Goal: Task Accomplishment & Management: Manage account settings

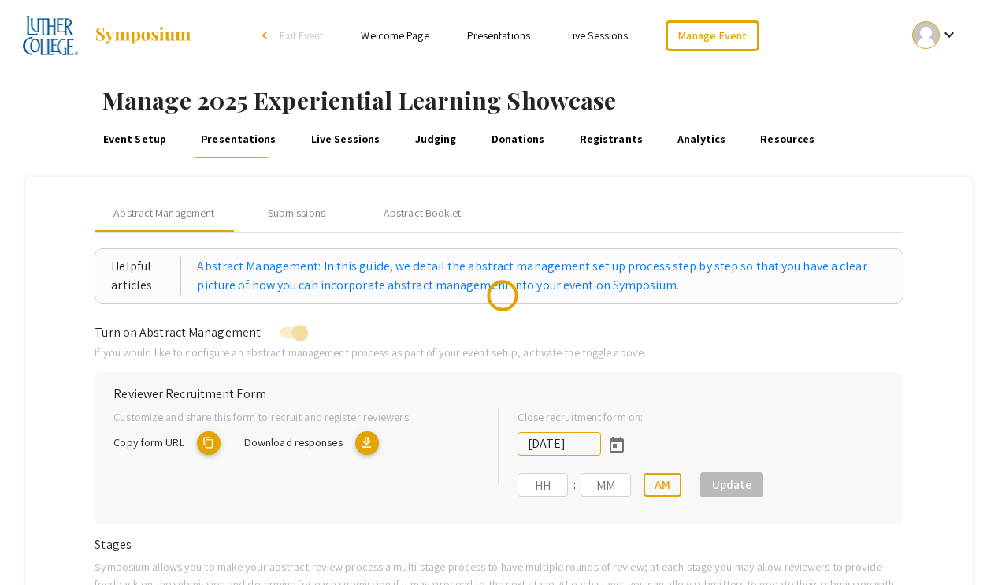
type input "[DATE]"
type input "11"
type input "59"
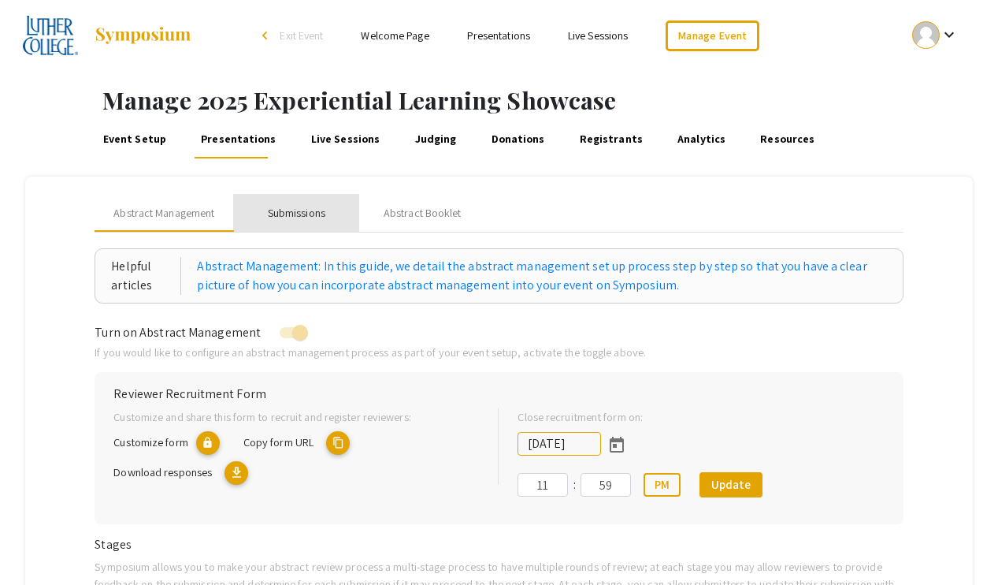
click at [300, 214] on div "Submissions" at bounding box center [297, 213] width 58 height 17
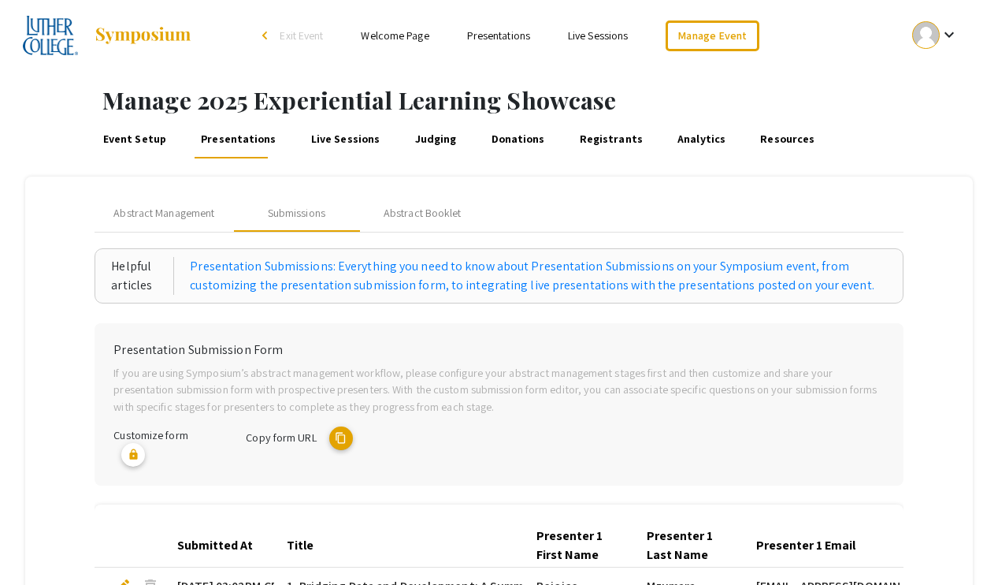
click at [388, 41] on link "Welcome Page" at bounding box center [395, 35] width 68 height 14
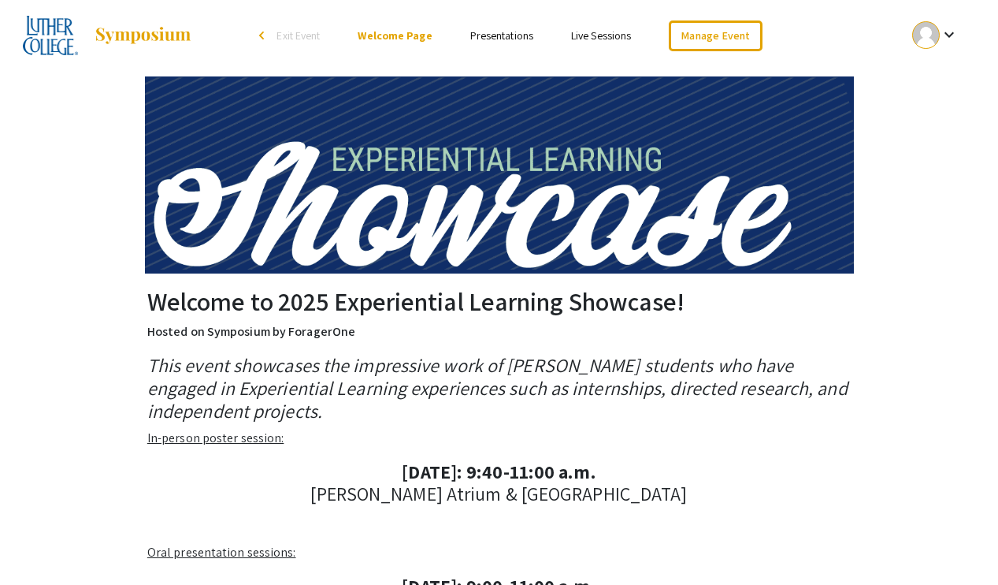
click at [520, 35] on link "Presentations" at bounding box center [501, 35] width 63 height 14
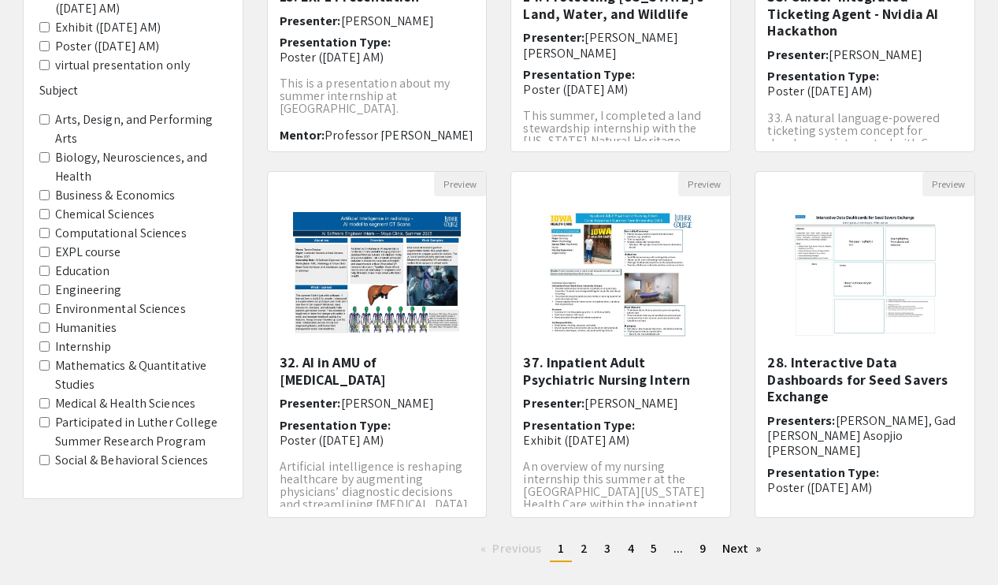
scroll to position [370, 0]
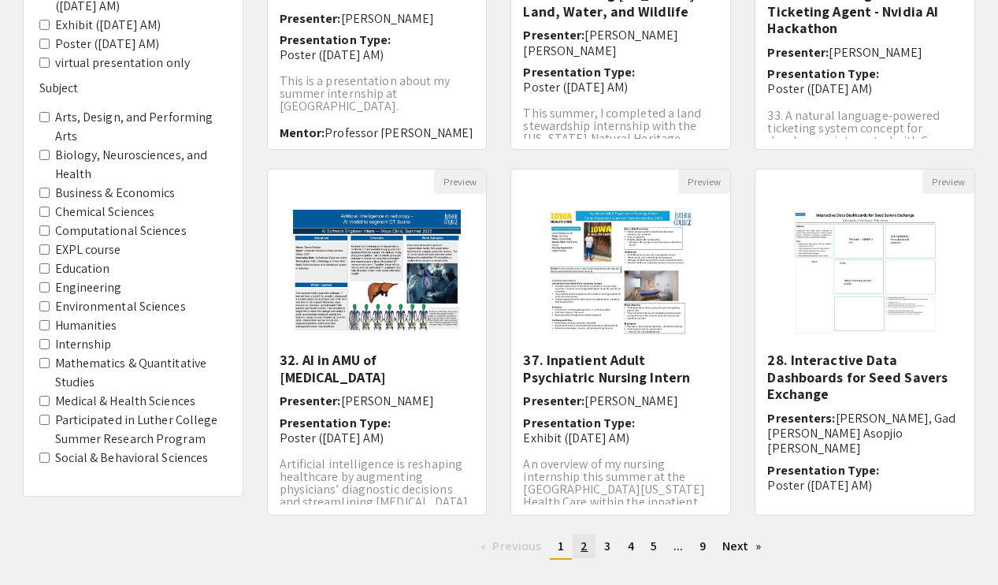
click at [584, 549] on span "2" at bounding box center [584, 545] width 7 height 17
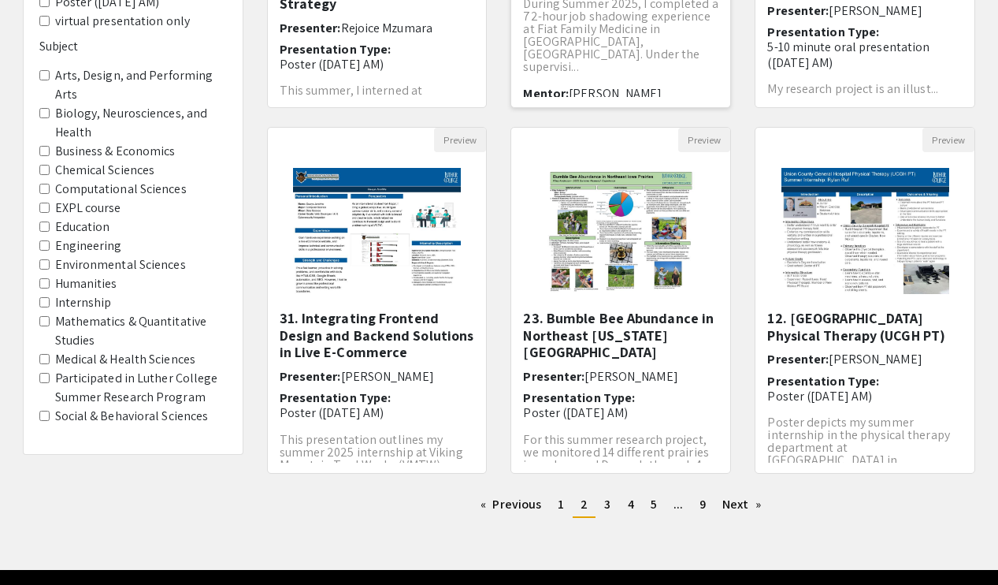
scroll to position [460, 0]
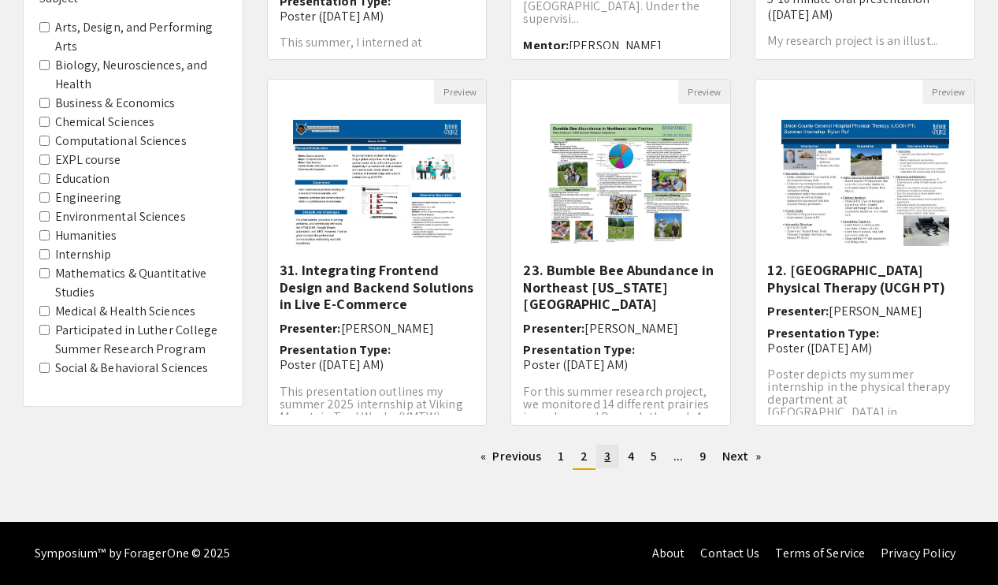
click at [607, 461] on span "3" at bounding box center [607, 455] width 6 height 17
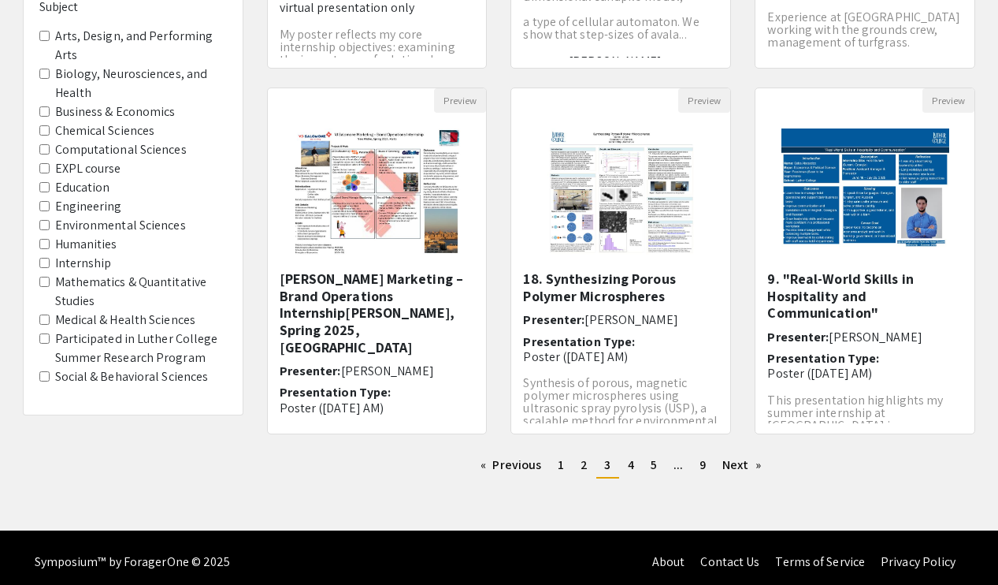
scroll to position [460, 0]
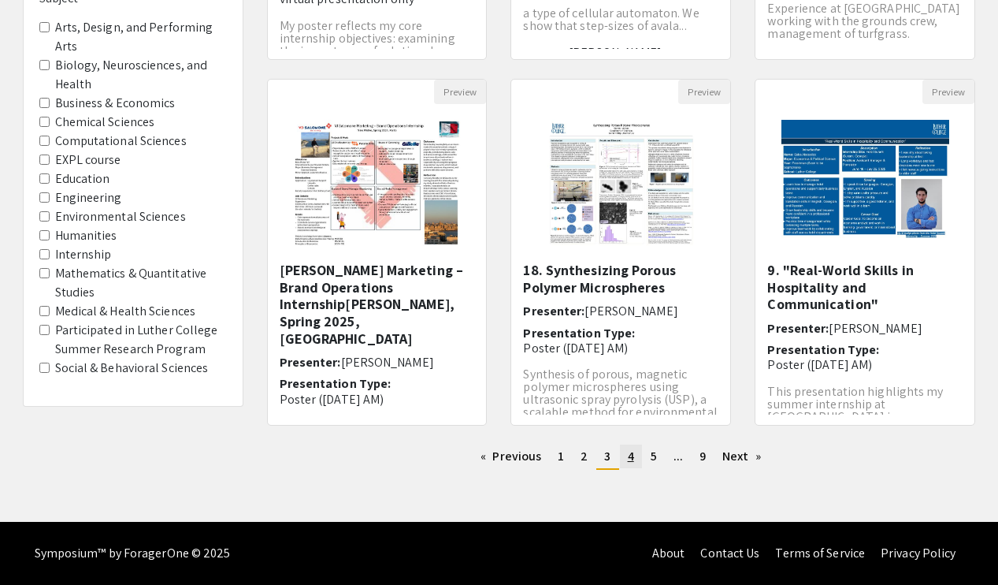
click at [623, 459] on link "page 4" at bounding box center [631, 456] width 22 height 24
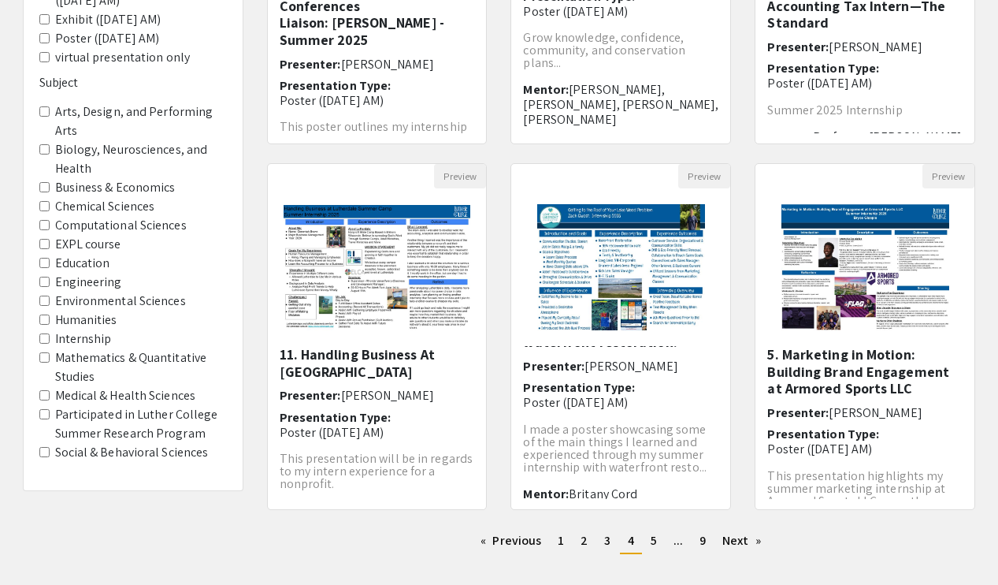
scroll to position [54, 0]
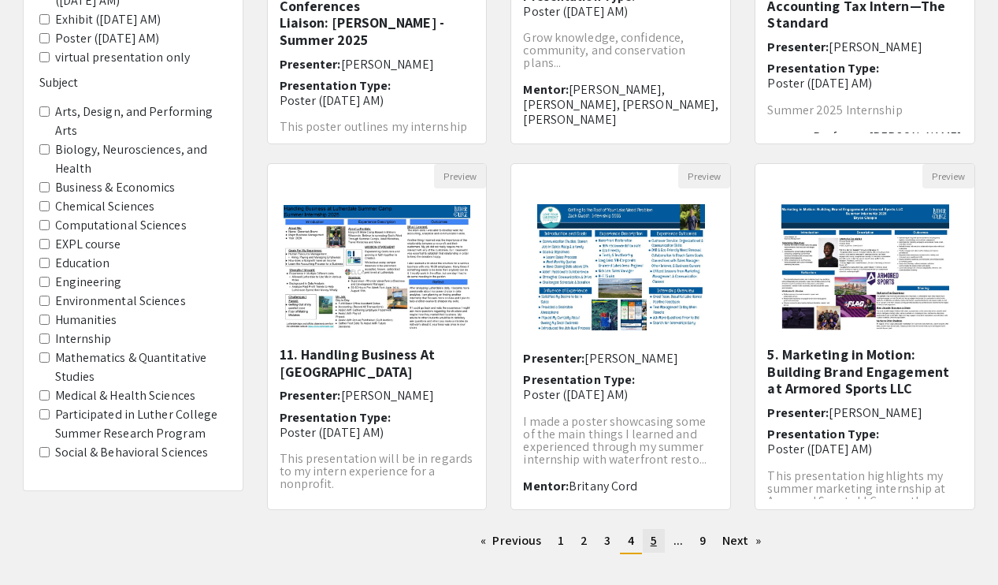
click at [646, 540] on link "page 5" at bounding box center [654, 541] width 22 height 24
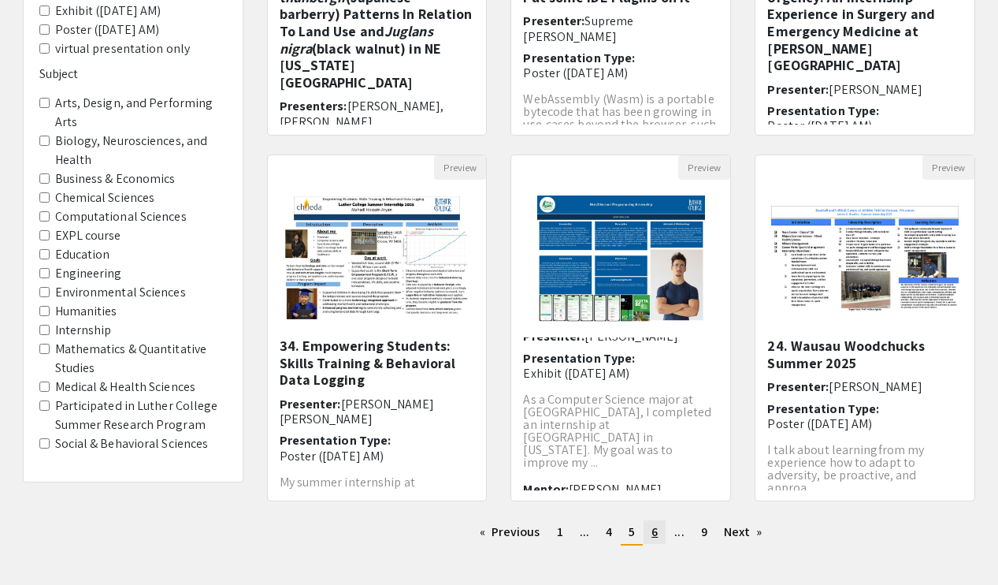
scroll to position [460, 0]
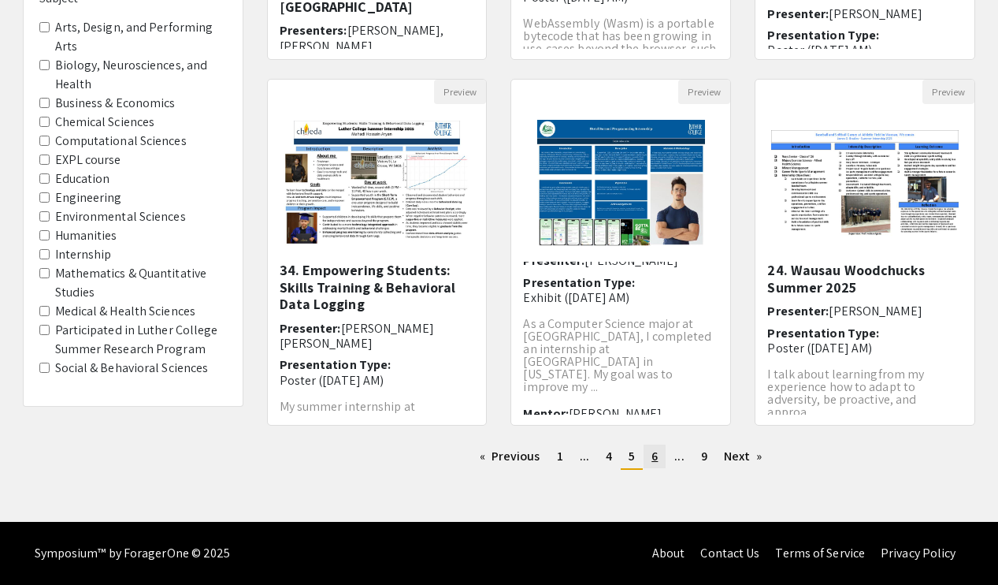
click at [656, 456] on span "6" at bounding box center [655, 455] width 6 height 17
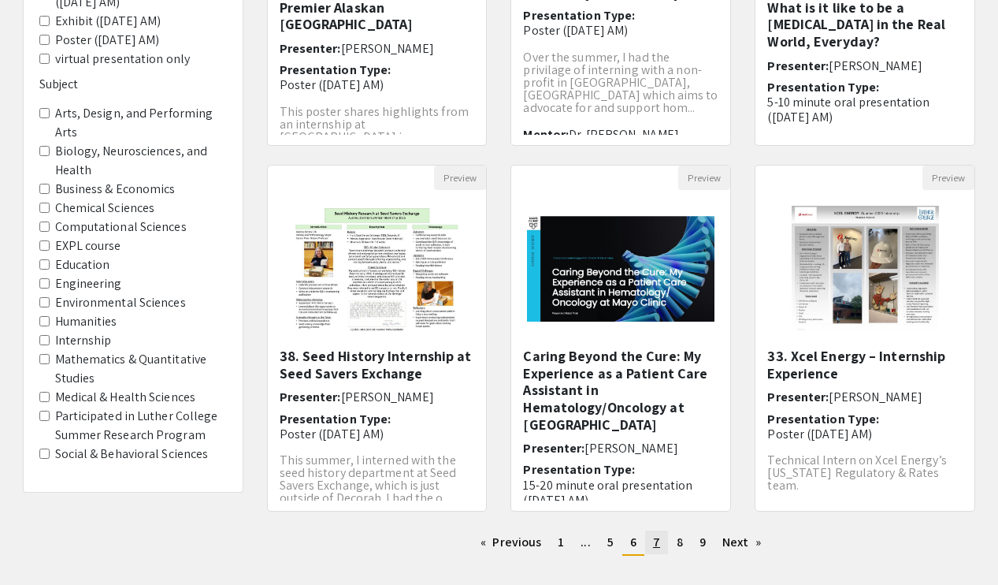
scroll to position [460, 0]
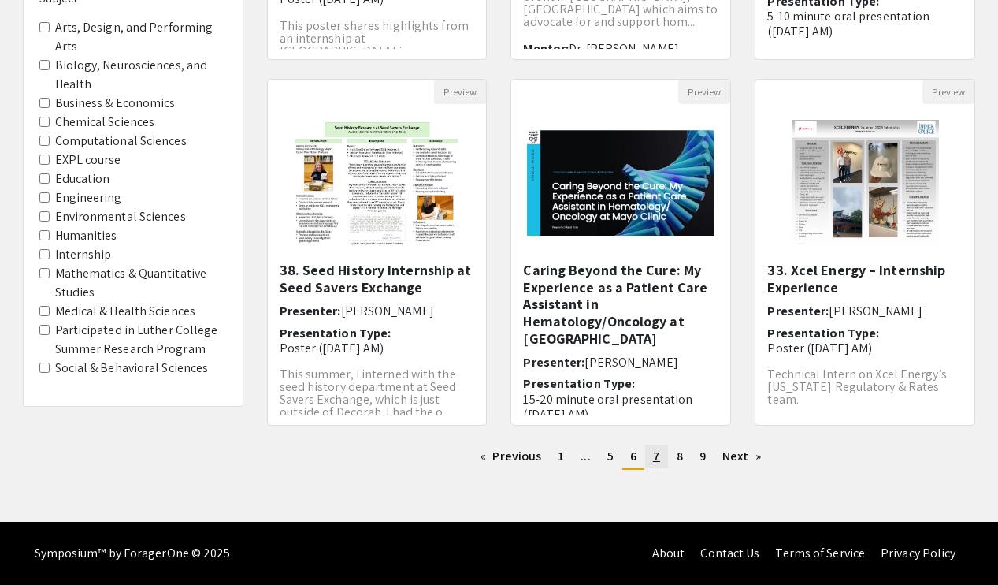
click at [659, 462] on span "7" at bounding box center [656, 455] width 7 height 17
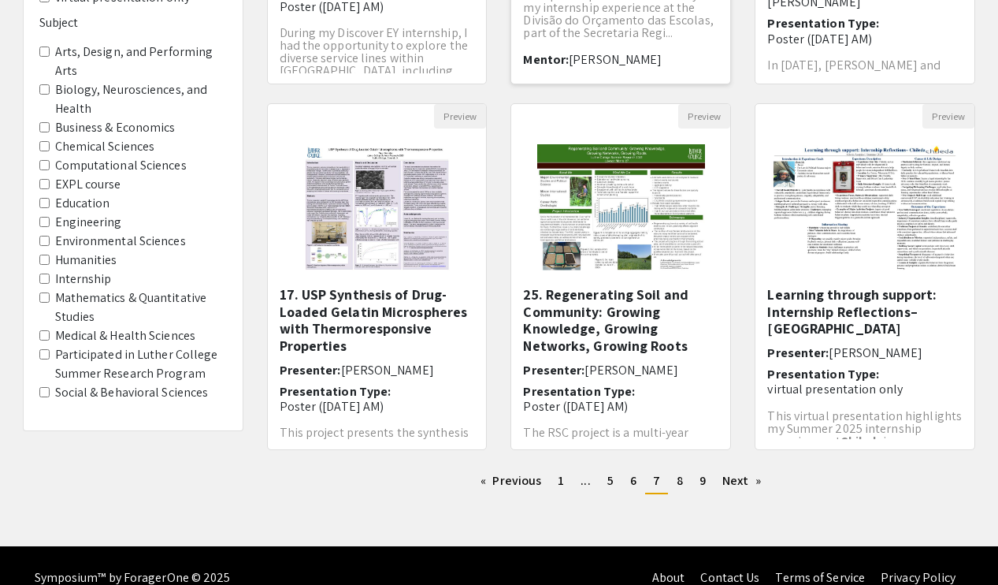
scroll to position [437, 0]
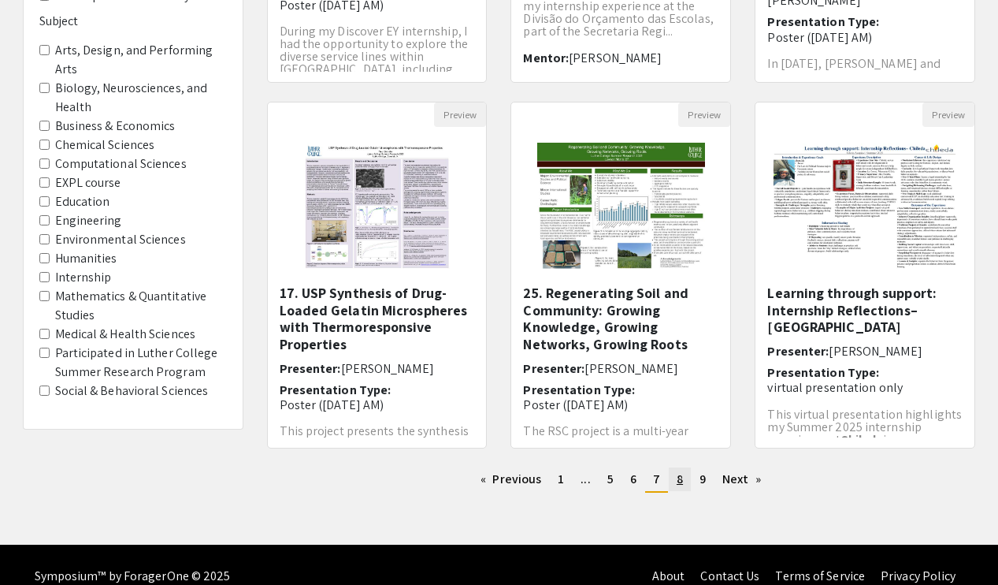
click at [673, 479] on link "page 8" at bounding box center [680, 479] width 22 height 24
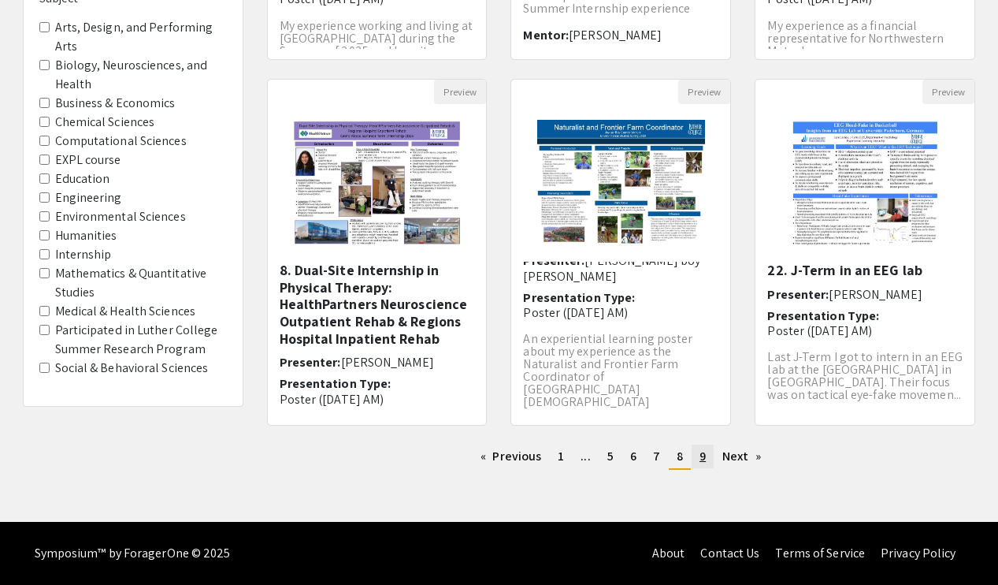
click at [703, 456] on span "9" at bounding box center [703, 455] width 6 height 17
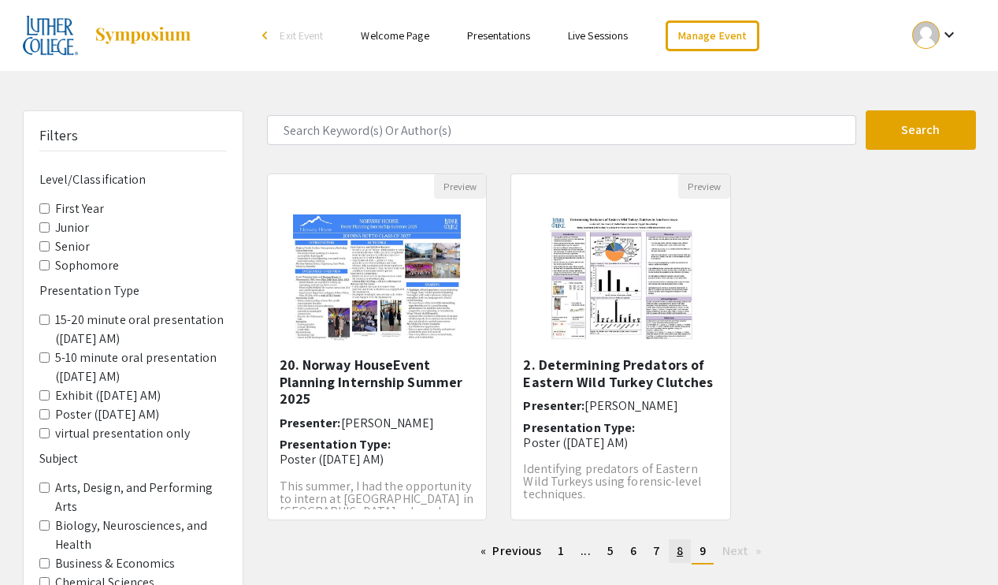
click at [677, 554] on span "8" at bounding box center [680, 550] width 6 height 17
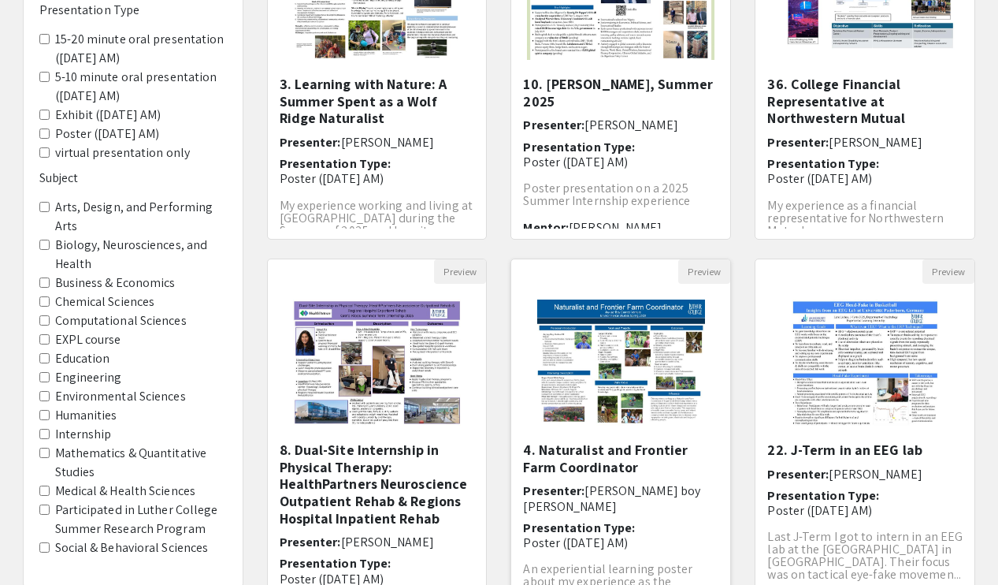
scroll to position [447, 0]
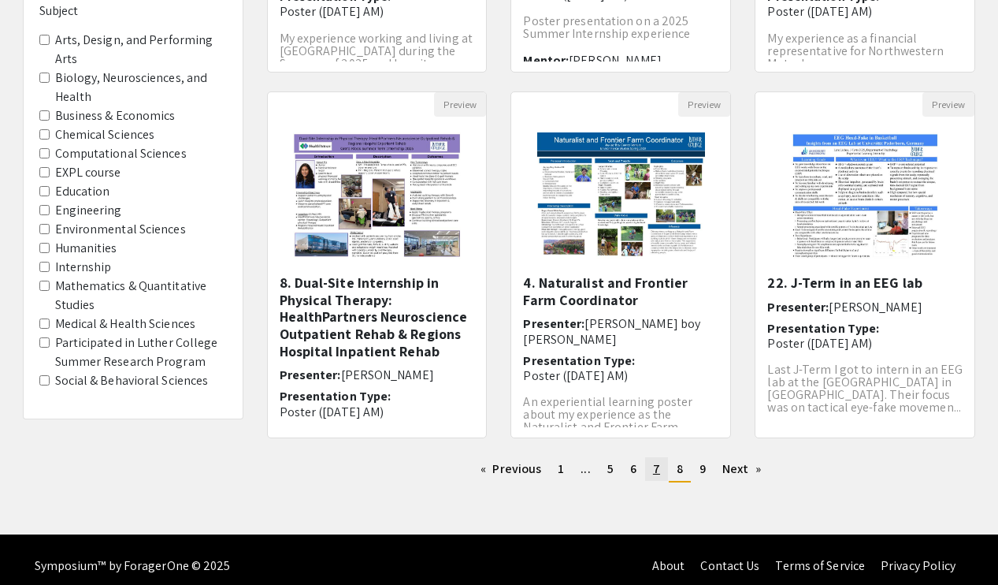
click at [659, 475] on span "7" at bounding box center [656, 468] width 7 height 17
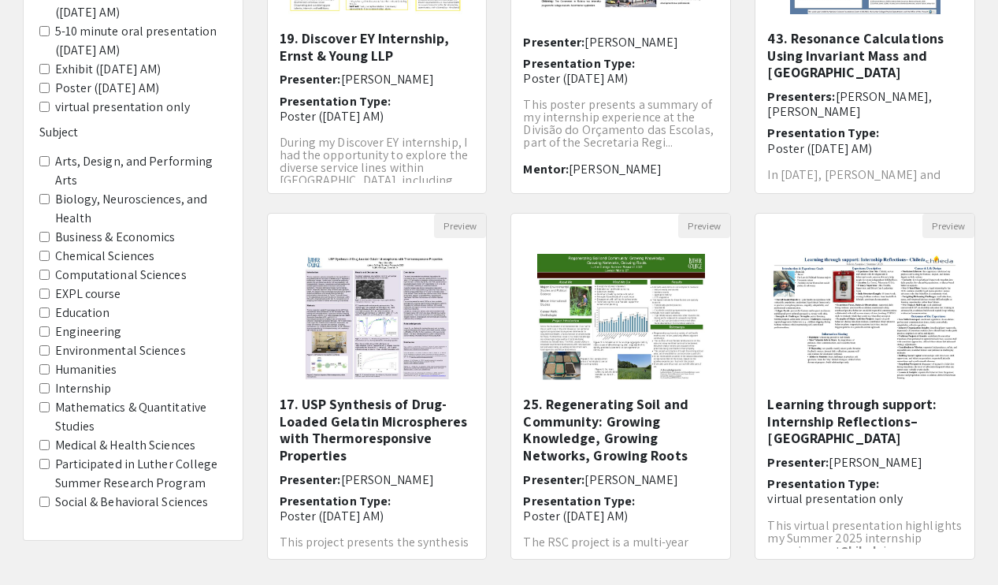
scroll to position [460, 0]
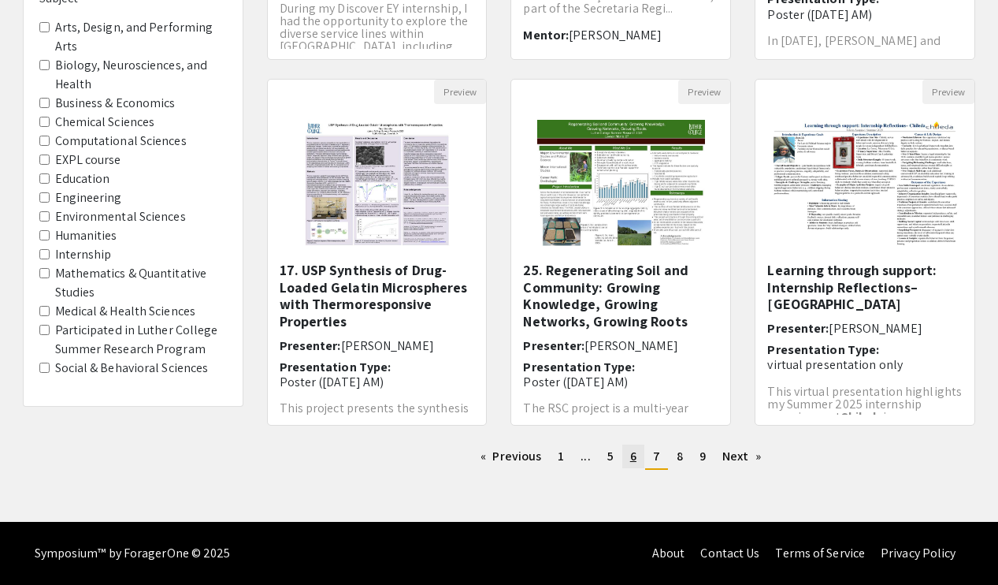
click at [633, 453] on span "6" at bounding box center [633, 455] width 6 height 17
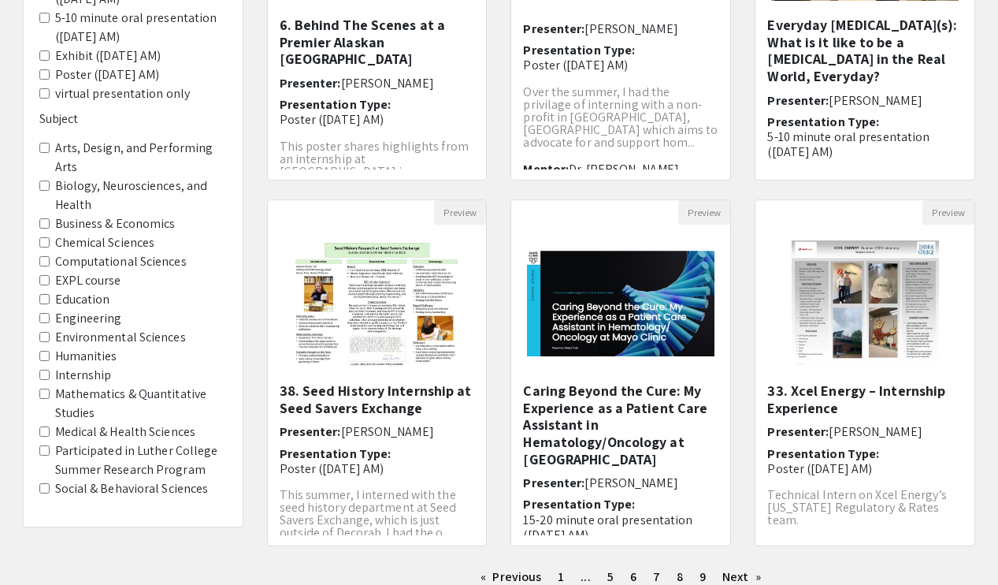
scroll to position [395, 0]
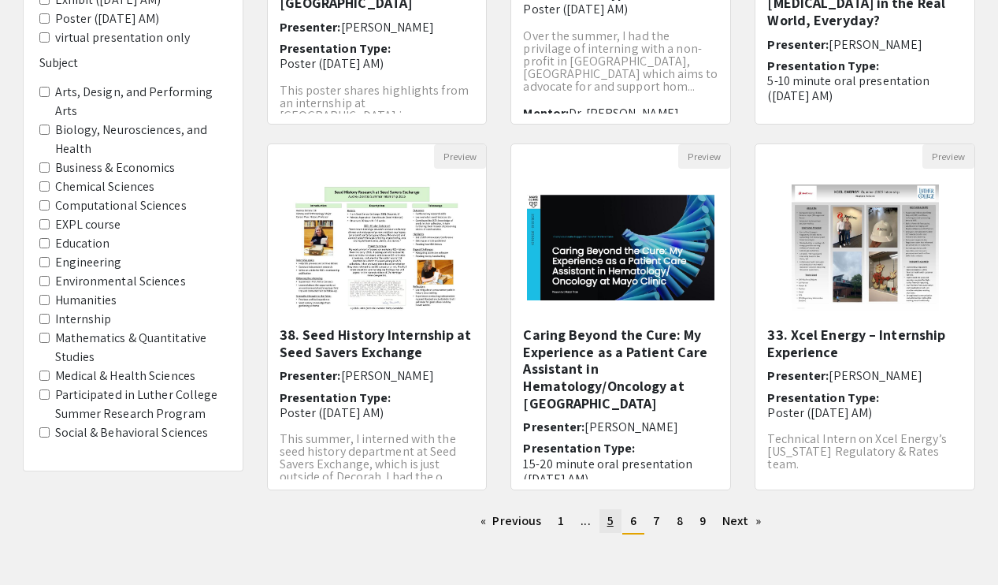
click at [613, 524] on span "5" at bounding box center [610, 520] width 6 height 17
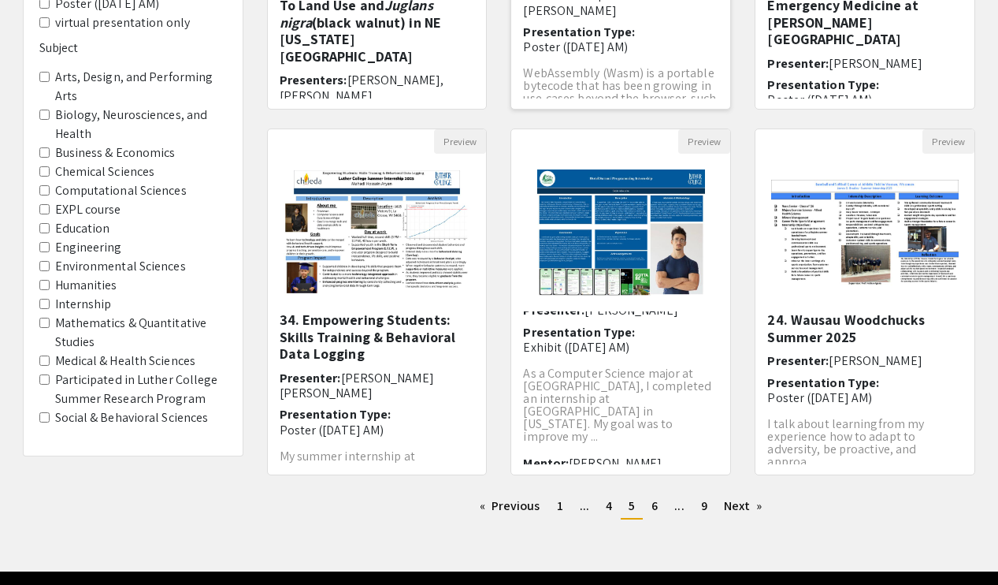
scroll to position [460, 0]
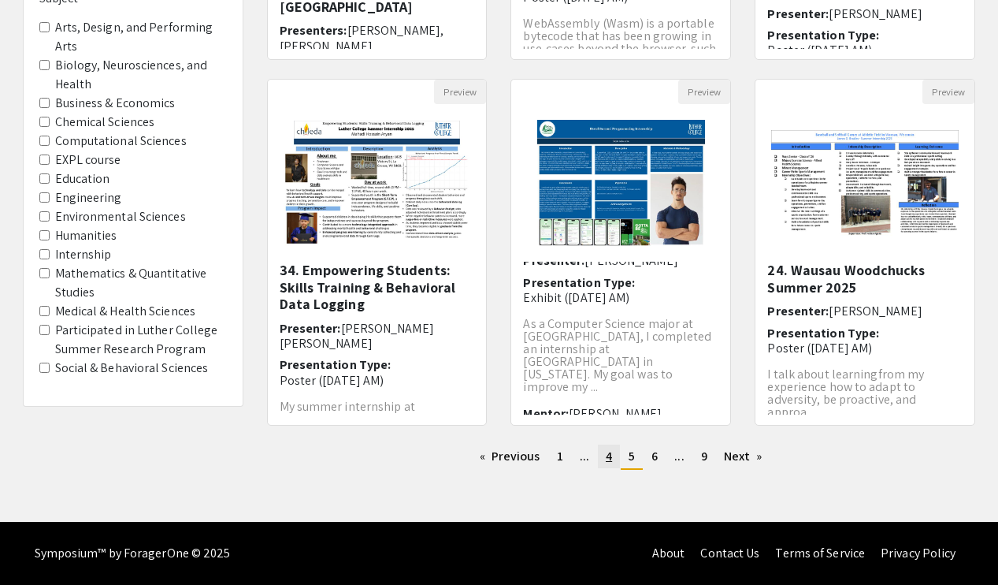
click at [606, 463] on span "4" at bounding box center [609, 455] width 6 height 17
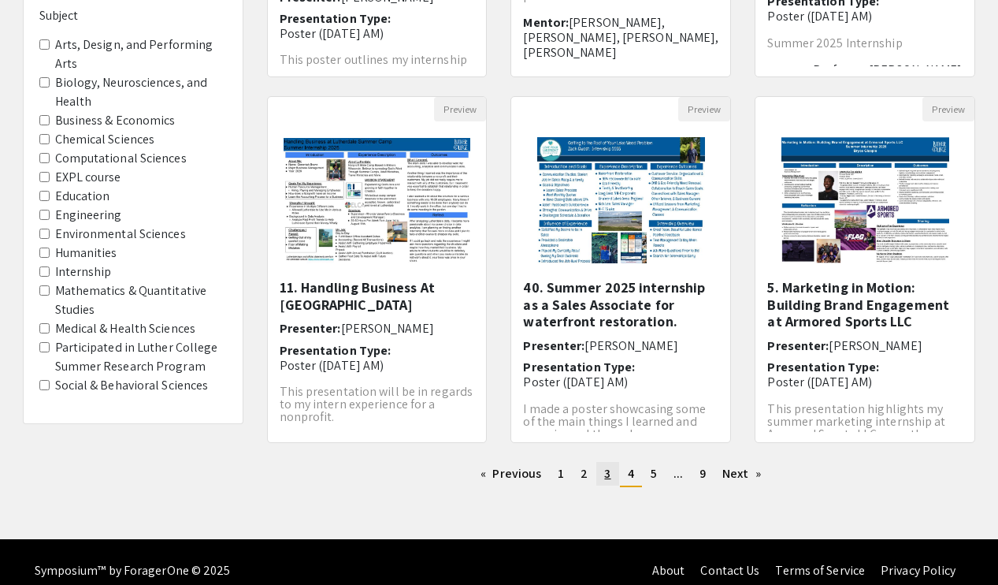
scroll to position [460, 0]
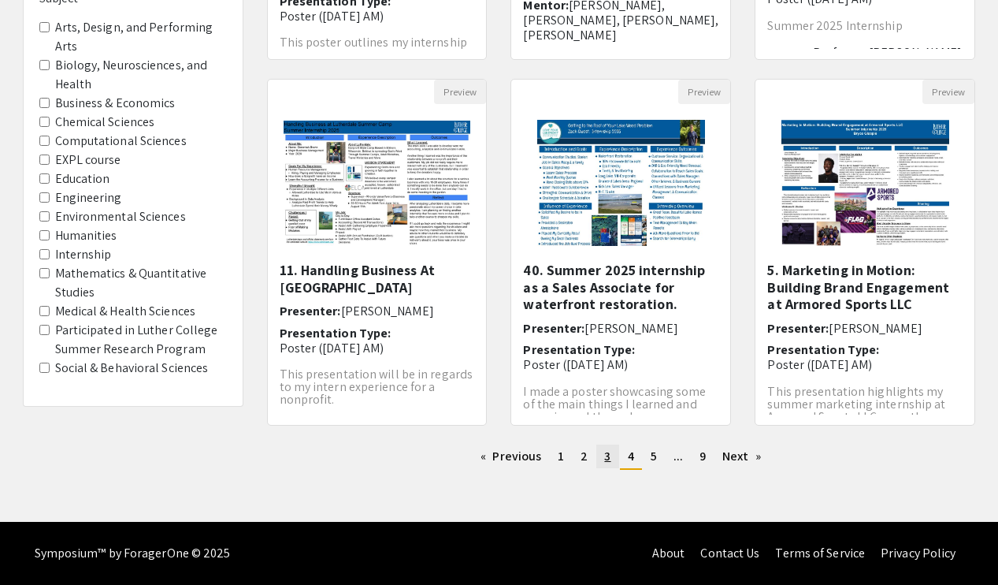
click at [610, 459] on link "page 3" at bounding box center [607, 456] width 22 height 24
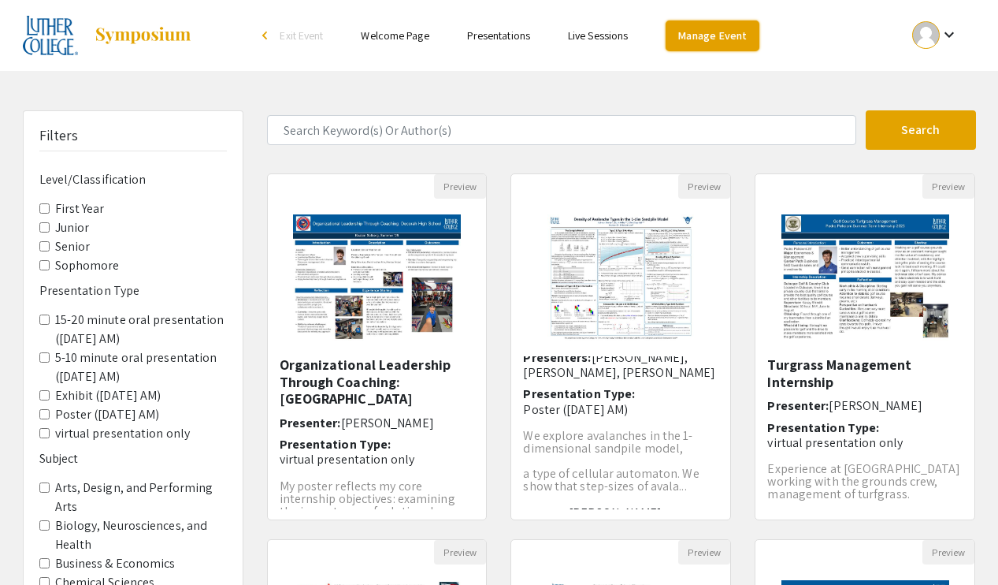
click at [721, 35] on link "Manage Event" at bounding box center [712, 35] width 93 height 31
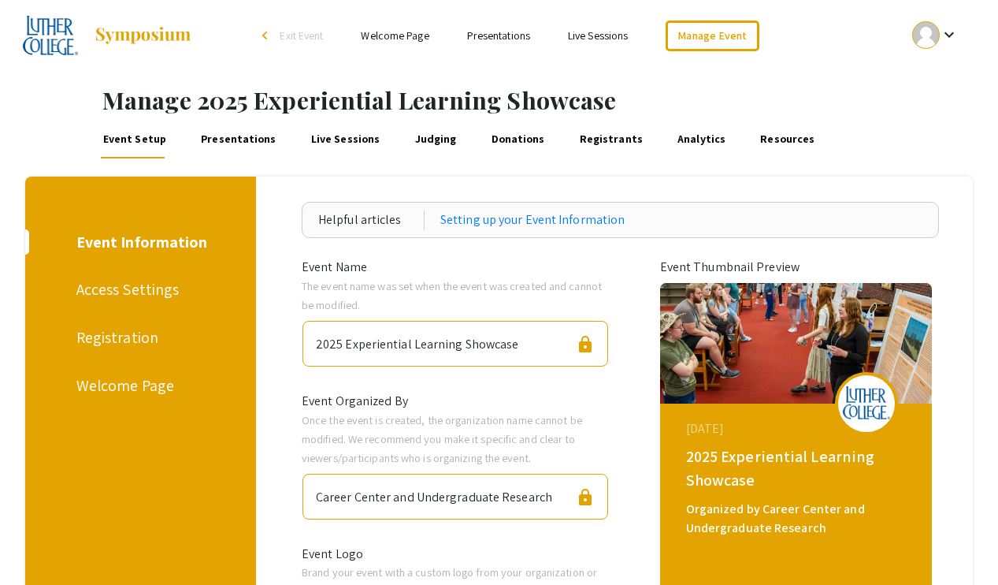
click at [240, 135] on link "Presentations" at bounding box center [239, 140] width 80 height 38
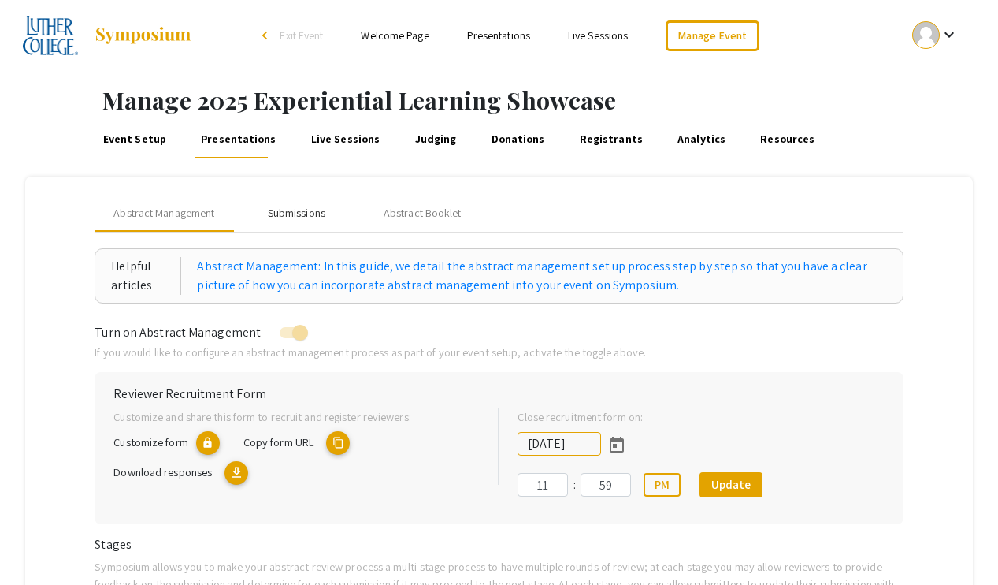
click at [307, 205] on div "Submissions" at bounding box center [297, 213] width 58 height 17
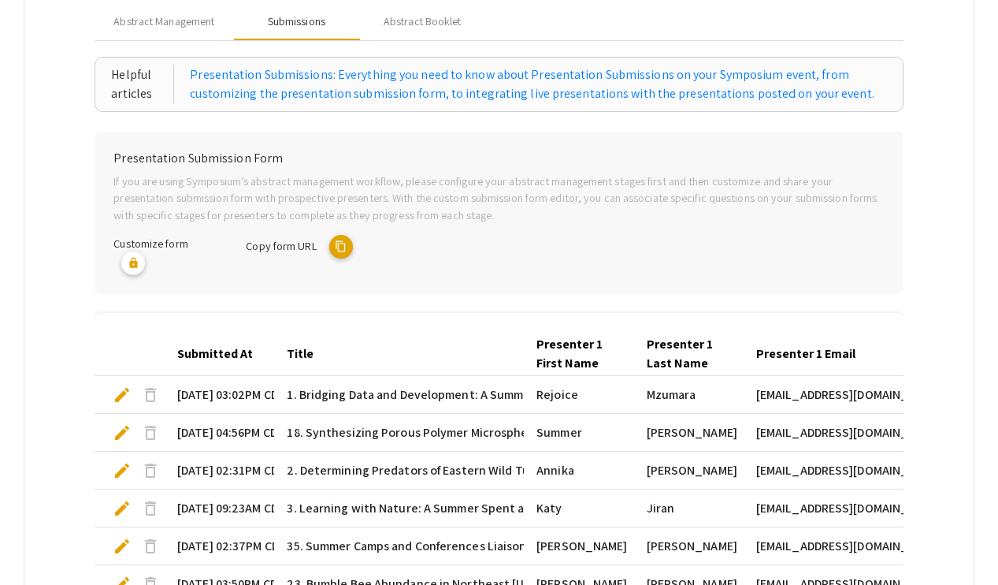
scroll to position [533, 0]
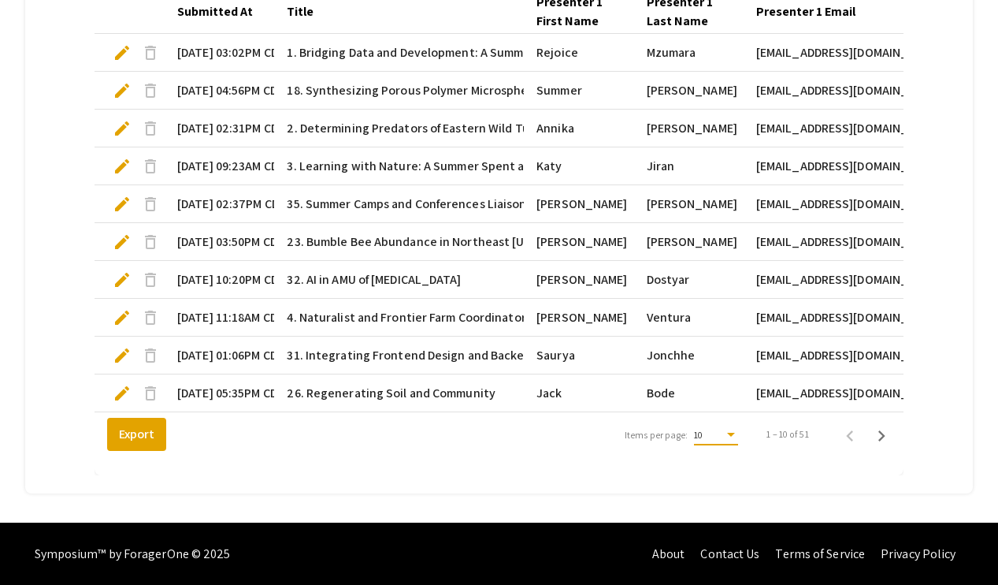
click at [733, 434] on div "Items per page:" at bounding box center [731, 435] width 8 height 4
click at [730, 463] on span "25" at bounding box center [715, 463] width 44 height 28
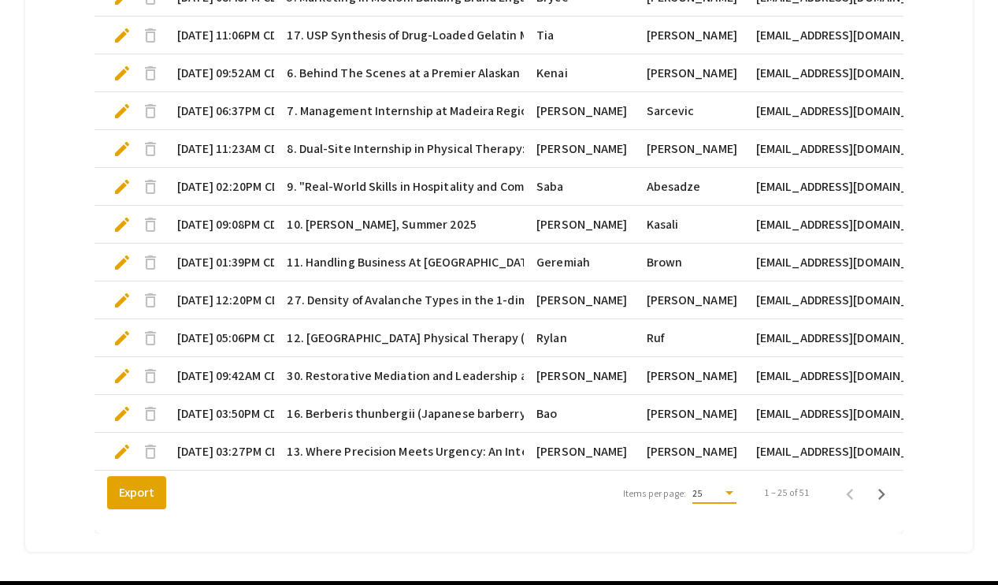
scroll to position [1101, 0]
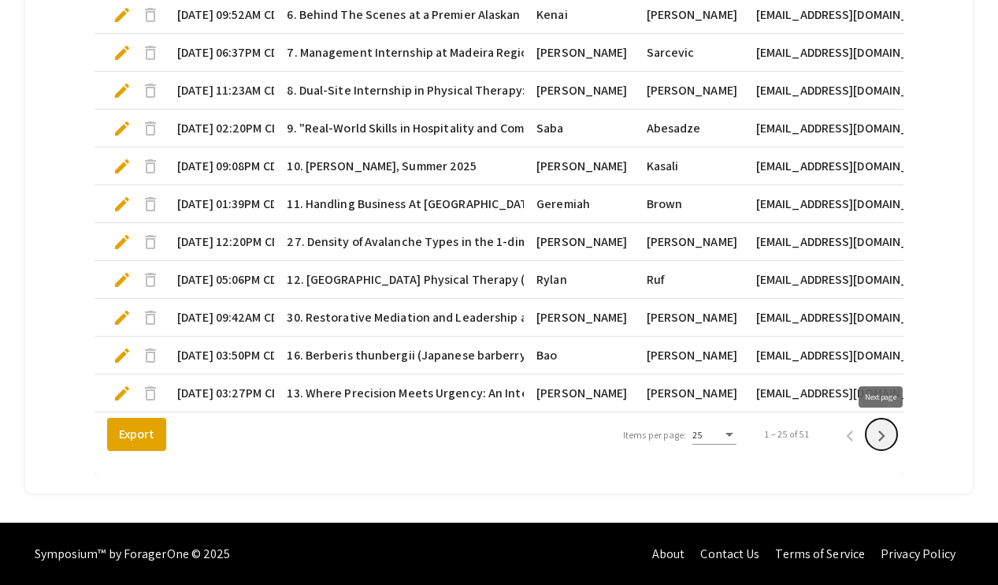
click at [879, 436] on icon "Next page" at bounding box center [882, 436] width 22 height 22
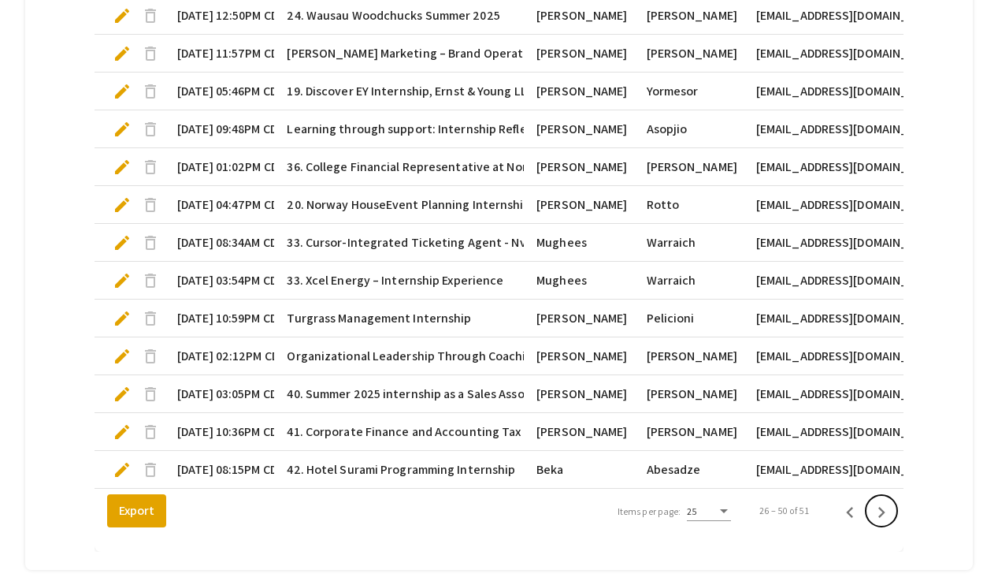
scroll to position [1038, 0]
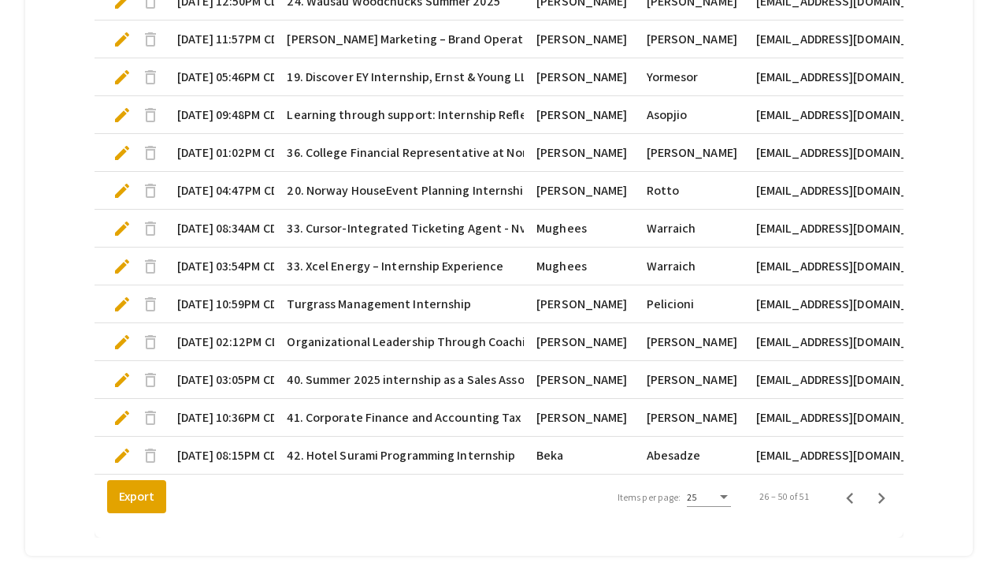
click at [121, 452] on span "edit" at bounding box center [122, 455] width 19 height 19
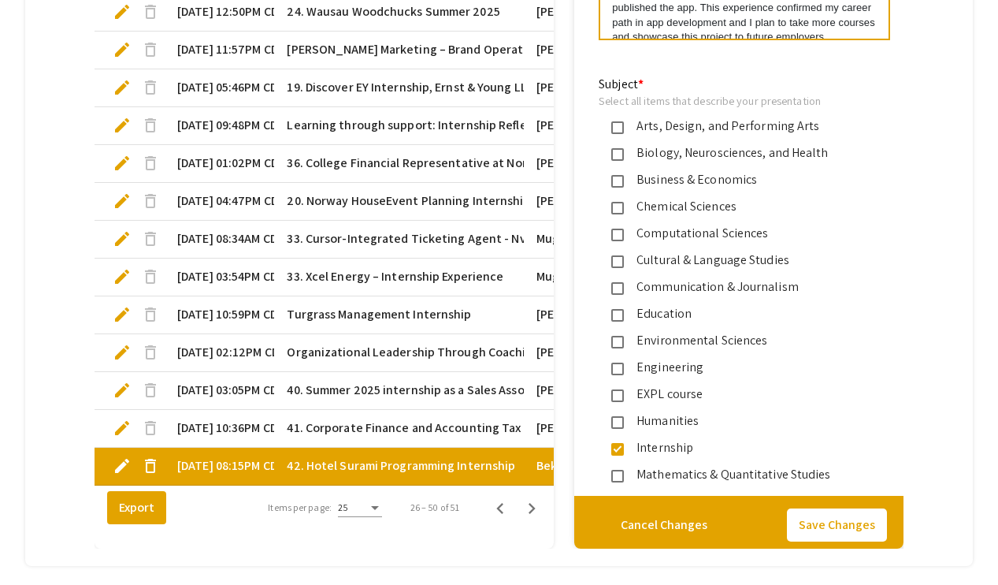
type input "1"
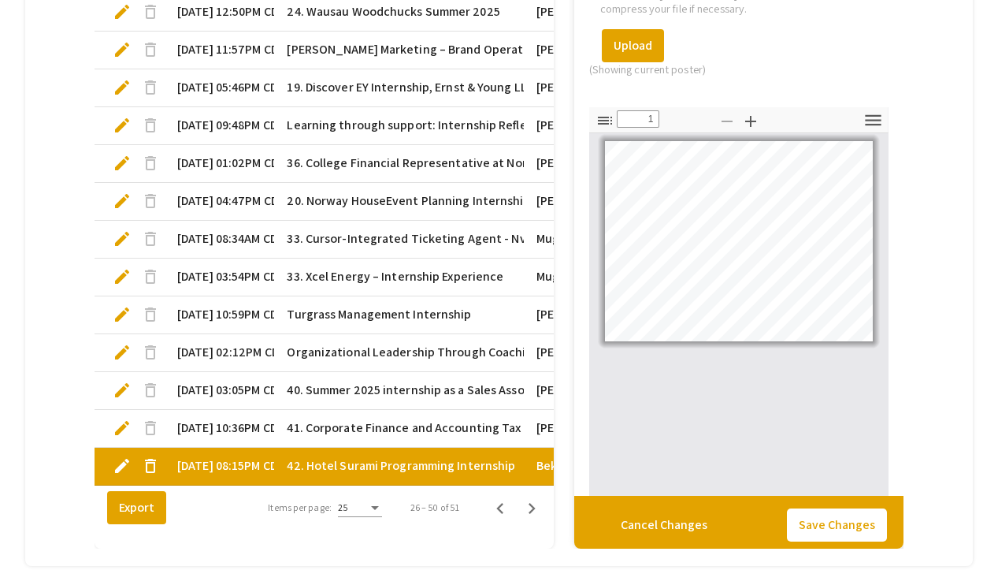
scroll to position [3065, 0]
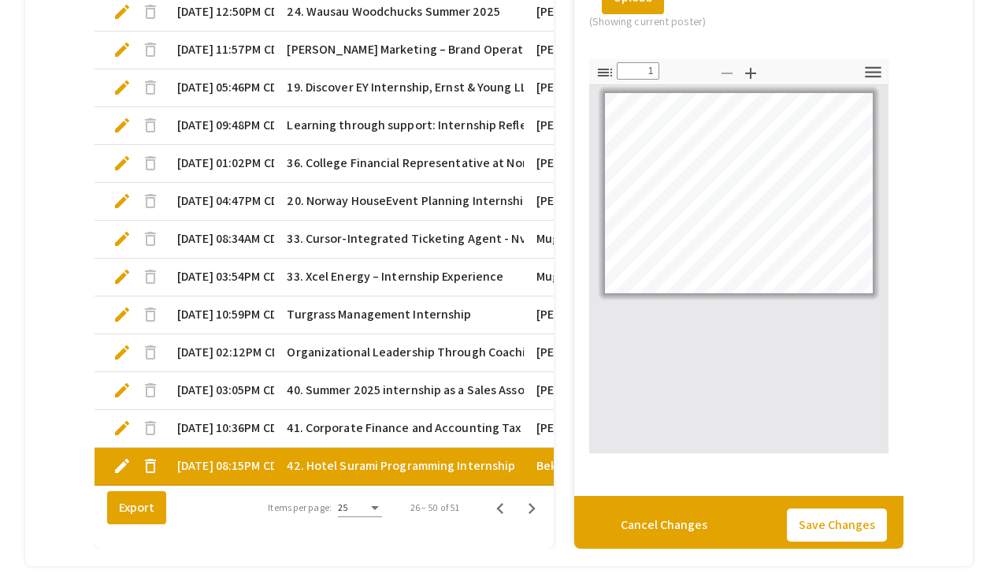
click at [471, 544] on div "Submitted At Title Presenter 1 First Name Presenter 1 Last Name Presenter 1 Ema…" at bounding box center [324, 12] width 459 height 1071
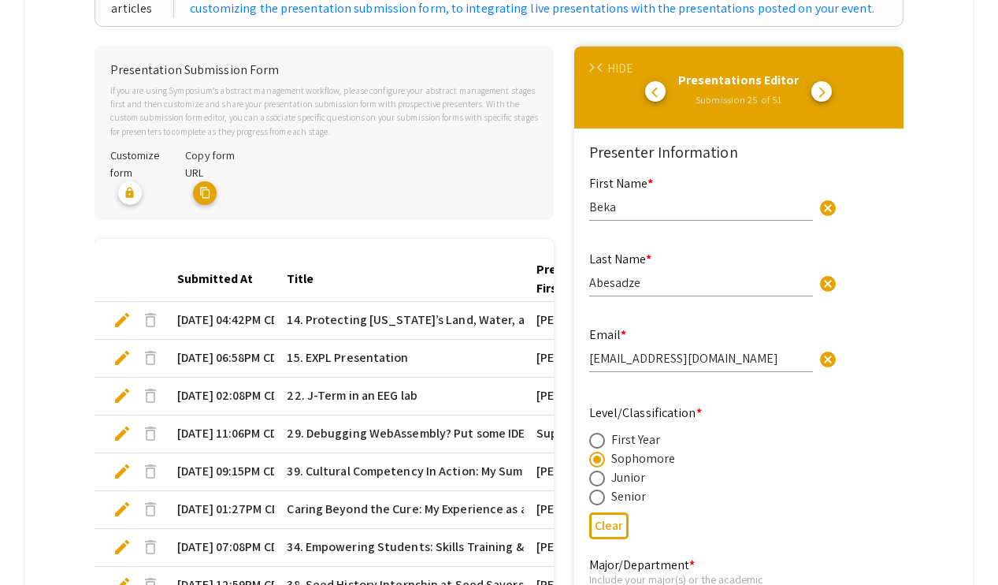
scroll to position [206, 0]
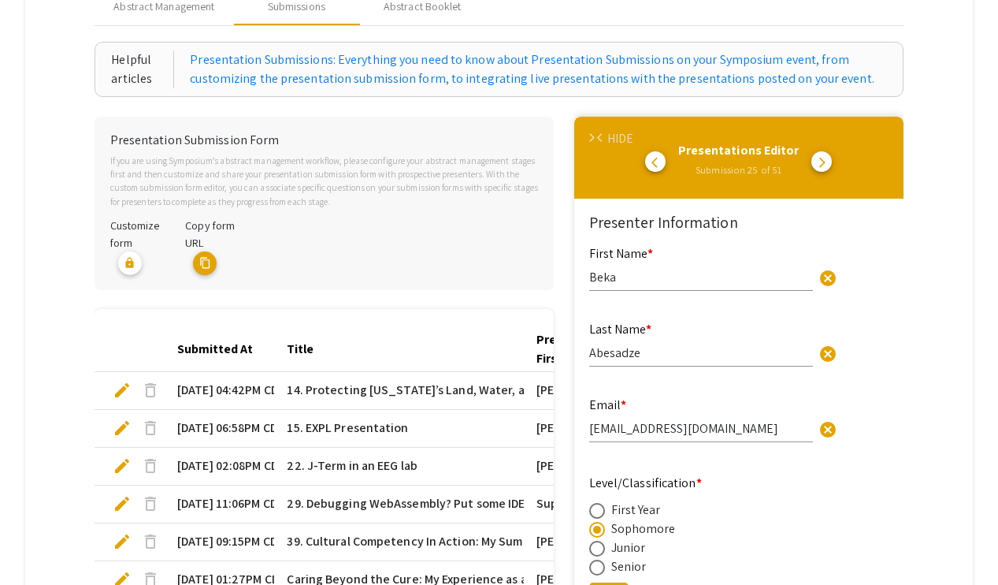
click at [604, 136] on span "arrow_back_ios" at bounding box center [602, 138] width 10 height 10
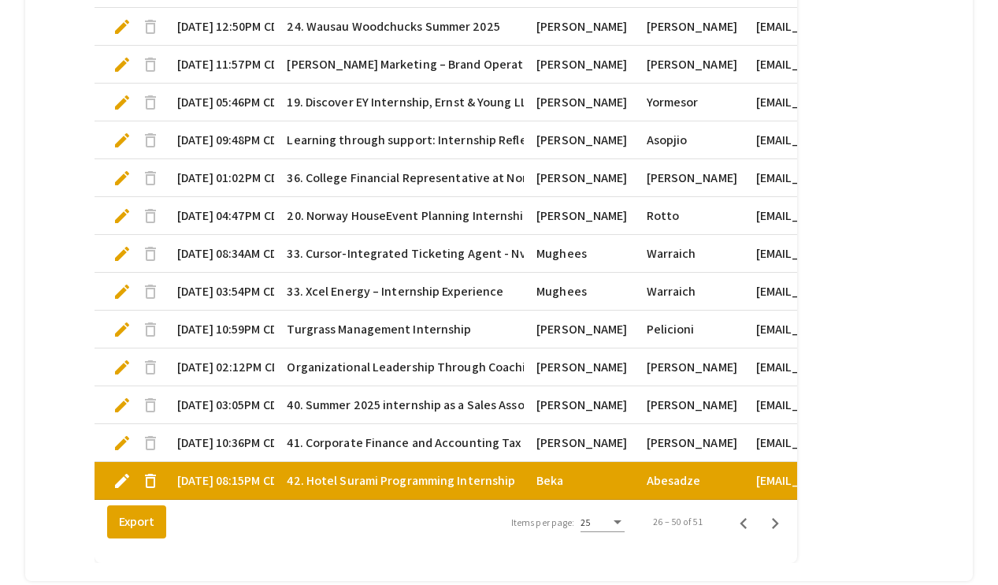
scroll to position [856, 0]
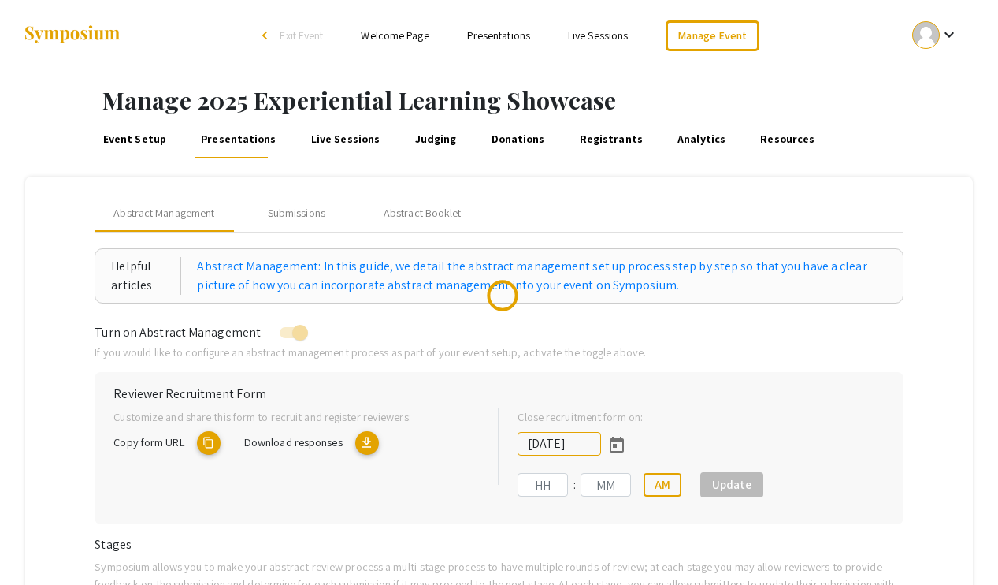
type input "[DATE]"
type input "11"
type input "59"
